Goal: Task Accomplishment & Management: Use online tool/utility

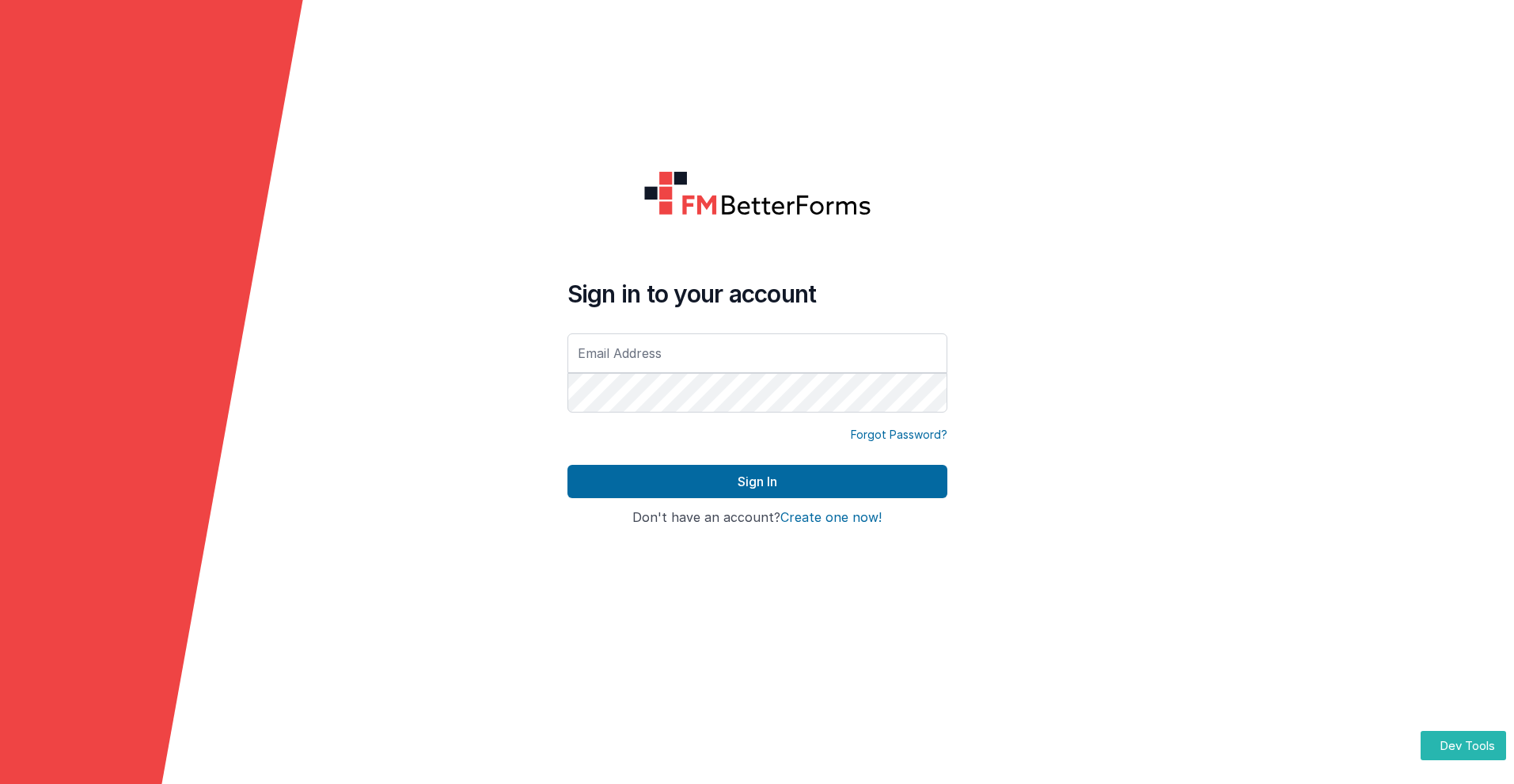
click at [757, 352] on input "text" at bounding box center [757, 353] width 380 height 40
type input "[PERSON_NAME][EMAIL_ADDRESS][DOMAIN_NAME]"
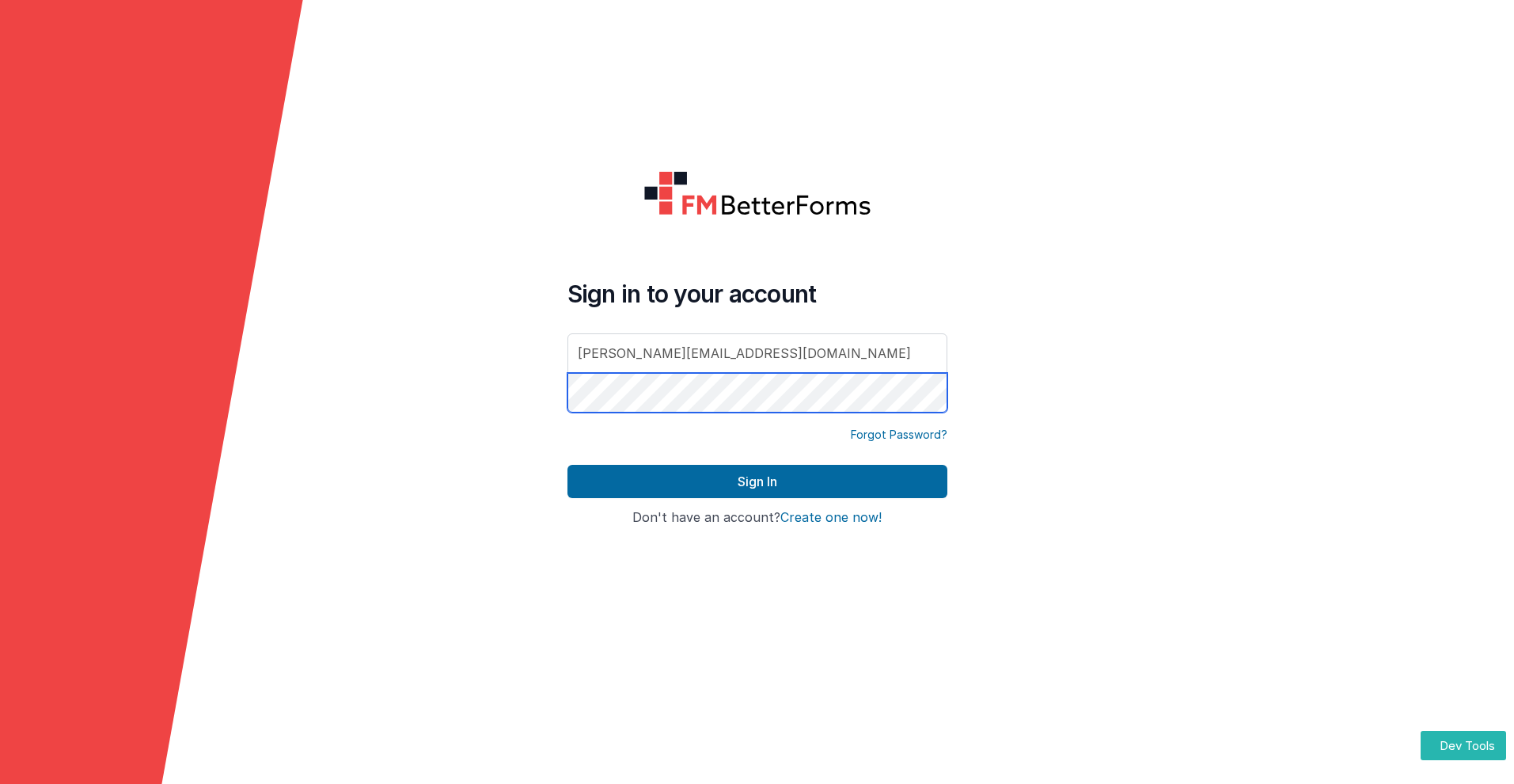
click at [567, 465] on button "Sign In" at bounding box center [757, 481] width 380 height 33
